Goal: Information Seeking & Learning: Learn about a topic

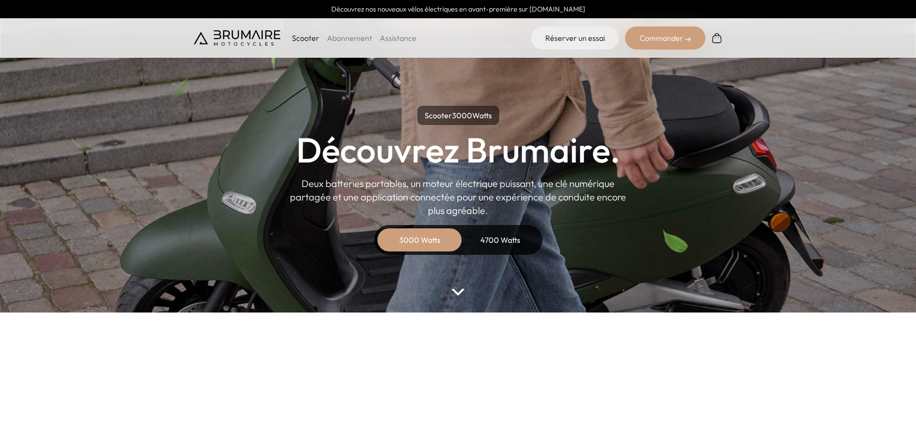
drag, startPoint x: 429, startPoint y: 249, endPoint x: 425, endPoint y: 252, distance: 5.0
click at [426, 251] on div "3000 Watts" at bounding box center [419, 240] width 77 height 23
click at [455, 293] on img at bounding box center [458, 292] width 13 height 7
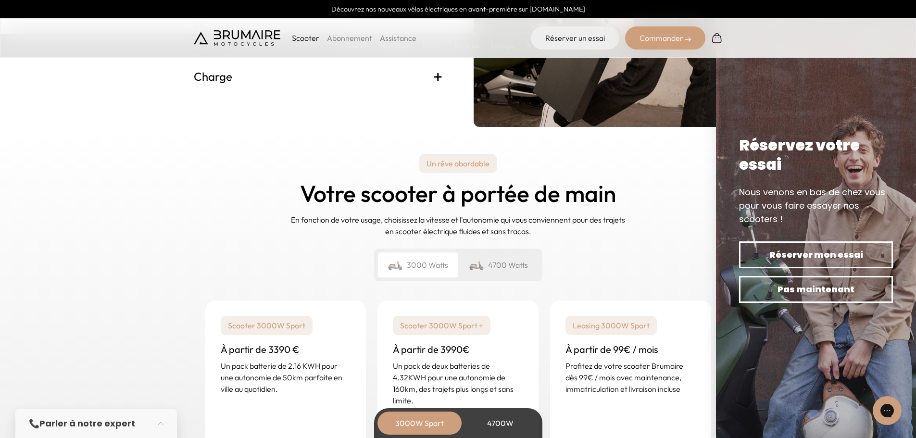
scroll to position [2237, 0]
